Goal: Information Seeking & Learning: Find specific page/section

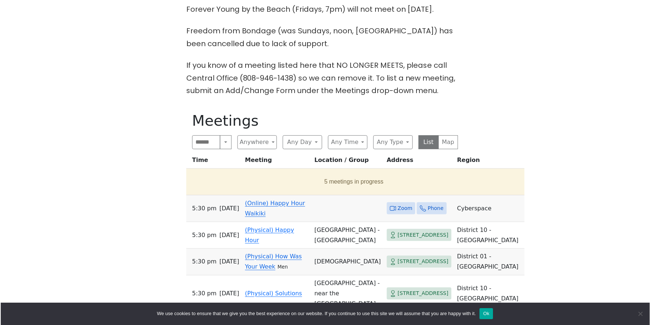
scroll to position [355, 0]
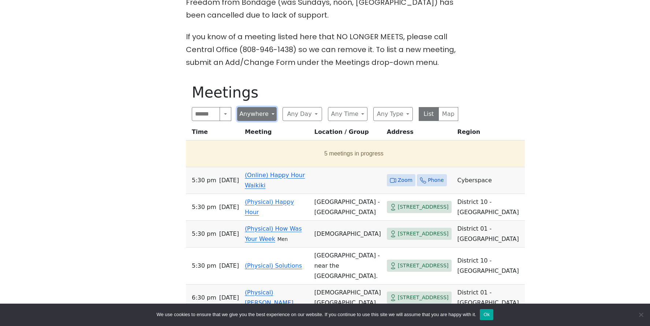
click at [263, 107] on button "Anywhere" at bounding box center [257, 114] width 40 height 14
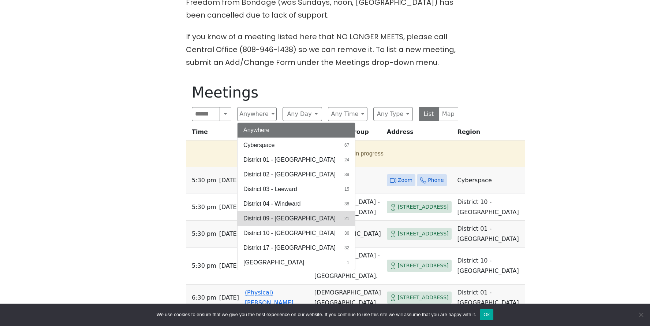
click at [278, 211] on button "District 09 - [GEOGRAPHIC_DATA] 21" at bounding box center [297, 218] width 118 height 15
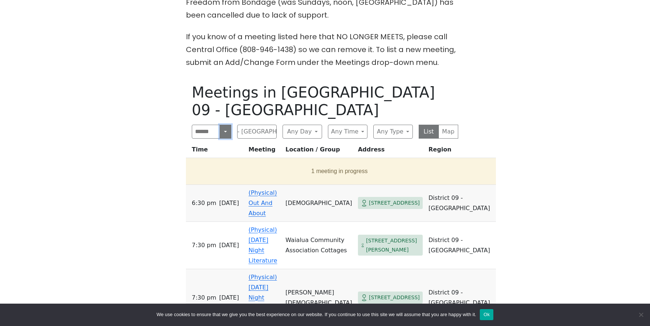
click at [225, 125] on button "Search" at bounding box center [226, 132] width 12 height 14
click at [219, 178] on button "Near Me" at bounding box center [211, 185] width 39 height 15
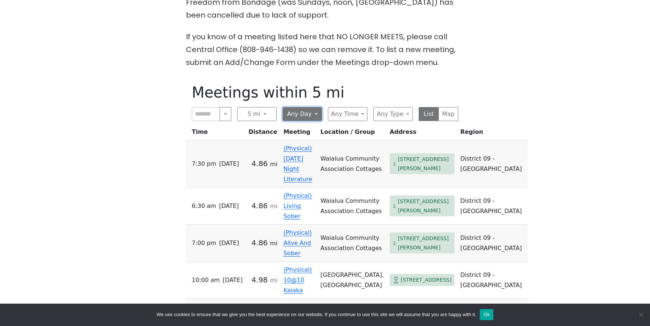
click at [308, 107] on button "Any Day" at bounding box center [303, 114] width 40 height 14
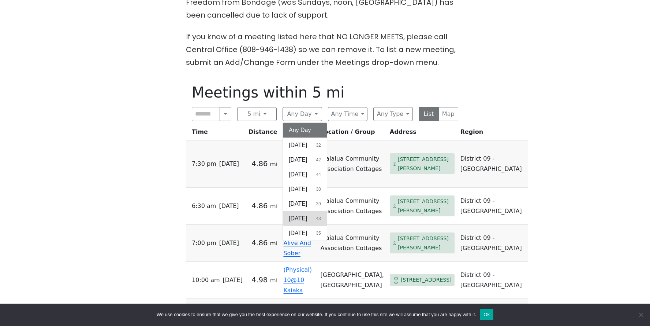
click at [314, 211] on button "[DATE] 43" at bounding box center [305, 218] width 44 height 15
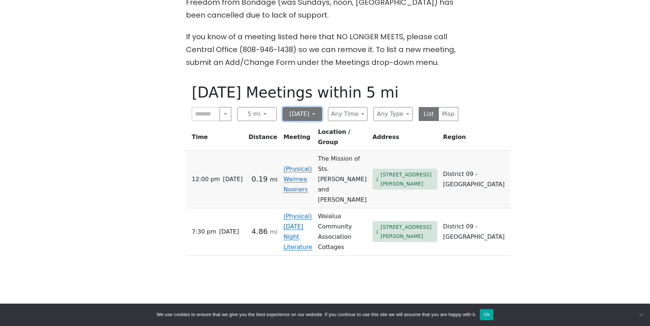
click at [315, 107] on button "[DATE]" at bounding box center [303, 114] width 40 height 14
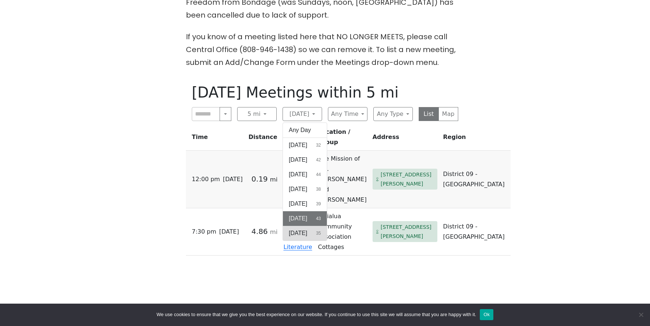
click at [318, 226] on button "[DATE] 35" at bounding box center [305, 233] width 44 height 15
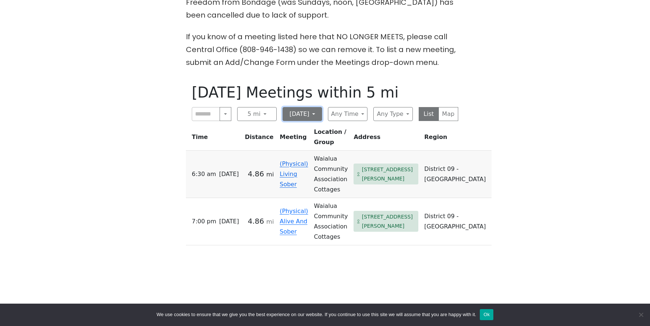
click at [311, 107] on button "[DATE]" at bounding box center [303, 114] width 40 height 14
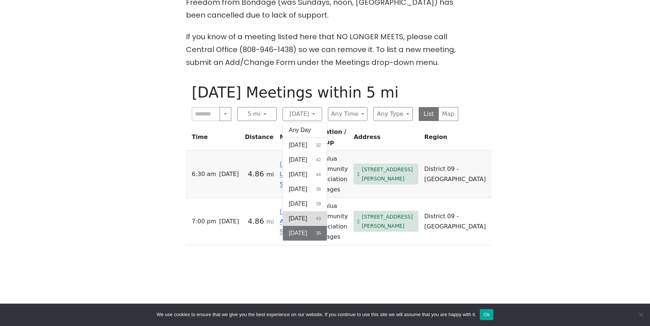
click at [307, 211] on button "[DATE] 43" at bounding box center [305, 218] width 44 height 15
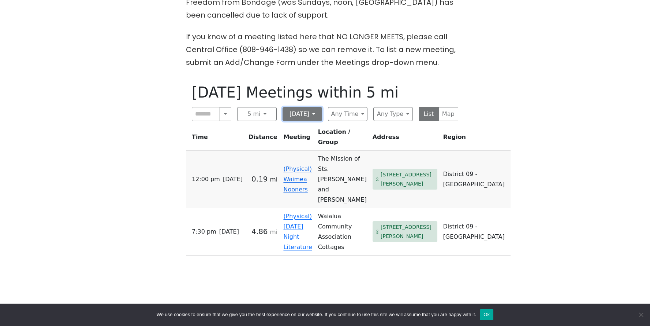
click at [301, 107] on button "[DATE]" at bounding box center [303, 114] width 40 height 14
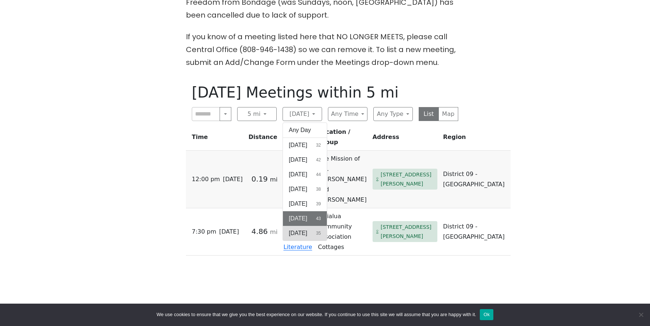
click at [307, 229] on span "[DATE]" at bounding box center [298, 233] width 18 height 9
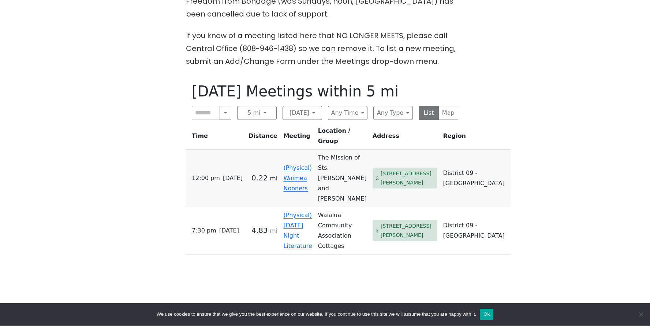
scroll to position [357, 0]
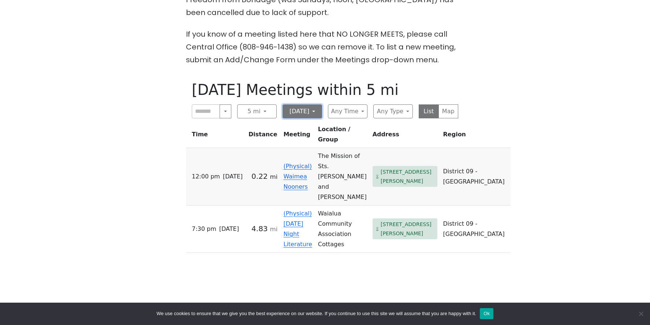
click at [299, 104] on button "[DATE]" at bounding box center [303, 111] width 40 height 14
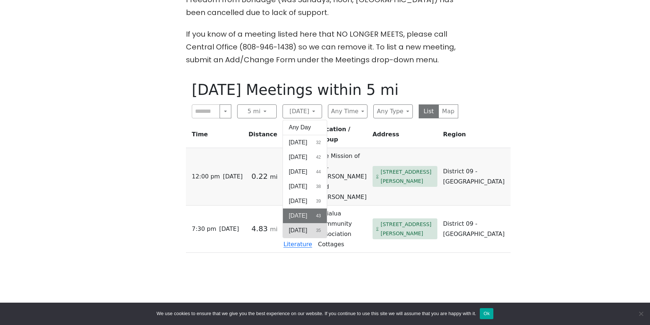
click at [306, 226] on span "[DATE]" at bounding box center [298, 230] width 18 height 9
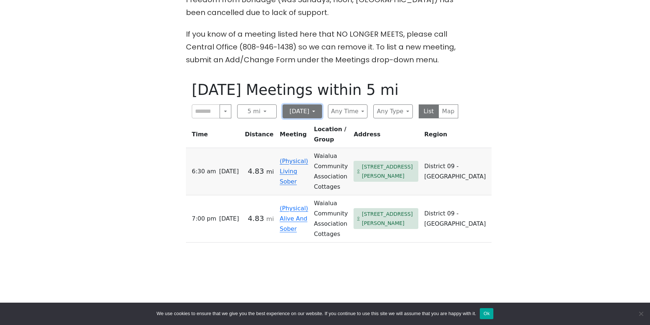
click at [306, 104] on button "[DATE]" at bounding box center [303, 111] width 40 height 14
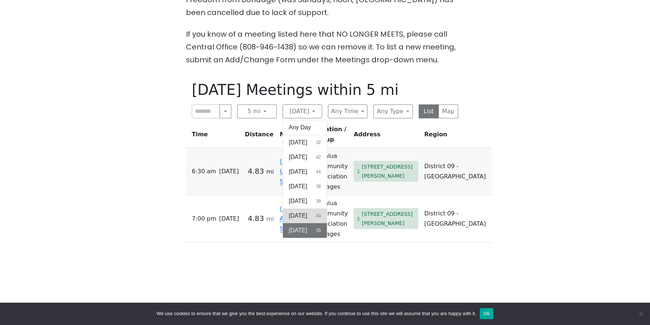
click at [311, 208] on button "[DATE] 43" at bounding box center [305, 215] width 44 height 15
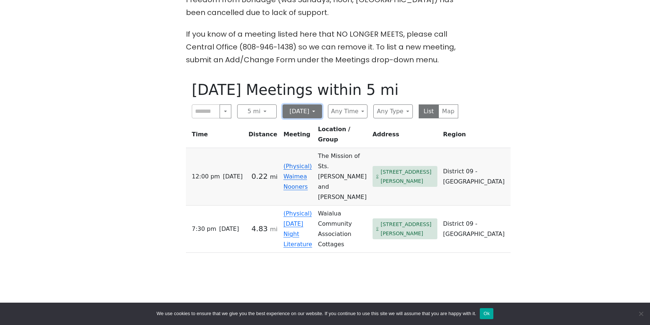
click at [312, 104] on button "[DATE]" at bounding box center [303, 111] width 40 height 14
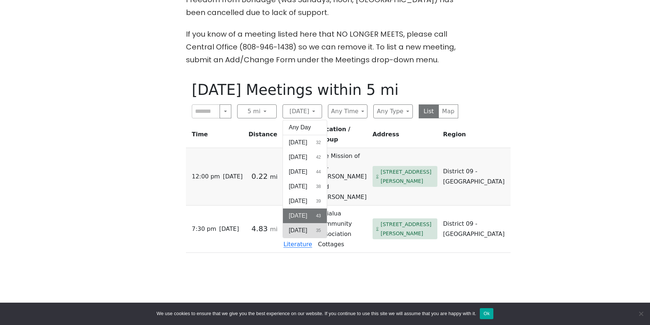
click at [307, 226] on span "[DATE]" at bounding box center [298, 230] width 18 height 9
